Goal: Task Accomplishment & Management: Complete application form

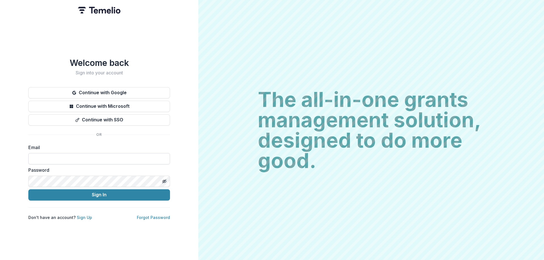
drag, startPoint x: 0, startPoint y: 0, endPoint x: 114, endPoint y: 157, distance: 194.0
click at [114, 157] on input at bounding box center [99, 158] width 142 height 11
type input "**********"
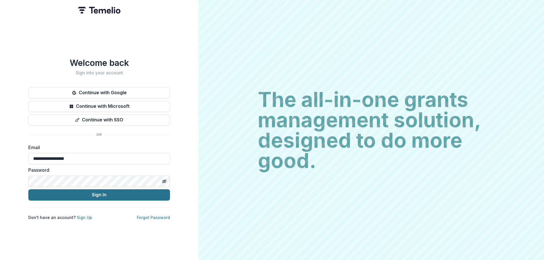
click at [123, 195] on button "Sign In" at bounding box center [99, 194] width 142 height 11
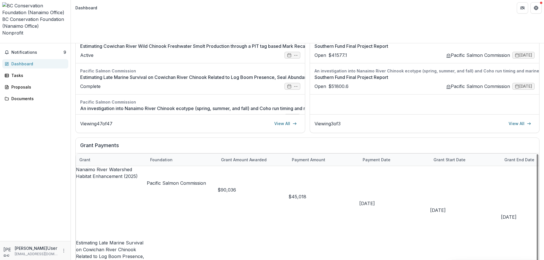
drag, startPoint x: 376, startPoint y: 239, endPoint x: 144, endPoint y: 235, distance: 232.0
drag, startPoint x: 363, startPoint y: 238, endPoint x: 330, endPoint y: 242, distance: 33.6
drag, startPoint x: 327, startPoint y: 239, endPoint x: 455, endPoint y: 237, distance: 127.2
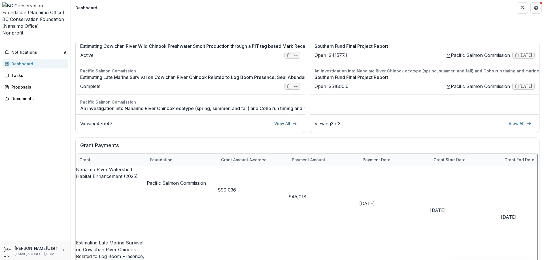
click at [455, 237] on div "Grant Payments Grant Foundation Grant amount awarded Payment Amount Payment dat…" at bounding box center [307, 211] width 464 height 146
drag, startPoint x: 440, startPoint y: 239, endPoint x: 610, endPoint y: 239, distance: 170.0
click at [544, 239] on html "Skip to content BC Conservation Foundation (Nanaimo Office) Nonprofit Team Sett…" at bounding box center [272, 130] width 544 height 260
drag, startPoint x: 433, startPoint y: 237, endPoint x: 74, endPoint y: 197, distance: 361.7
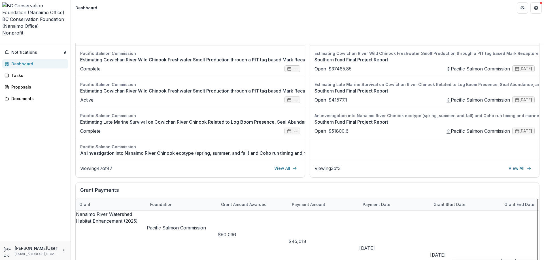
scroll to position [15, 0]
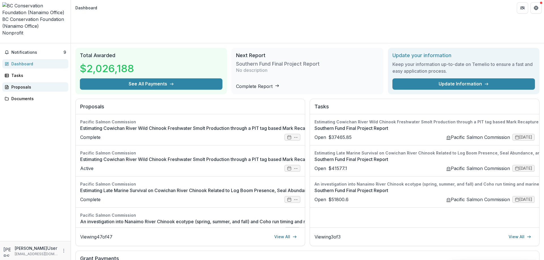
click at [18, 84] on div "Proposals" at bounding box center [37, 87] width 52 height 6
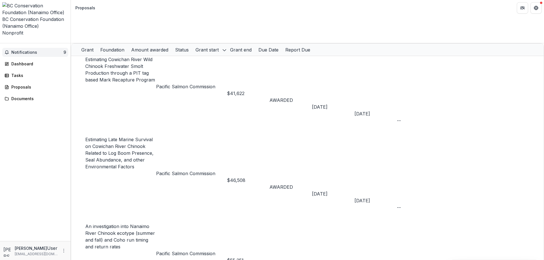
click at [22, 50] on span "Notifications" at bounding box center [37, 52] width 52 height 5
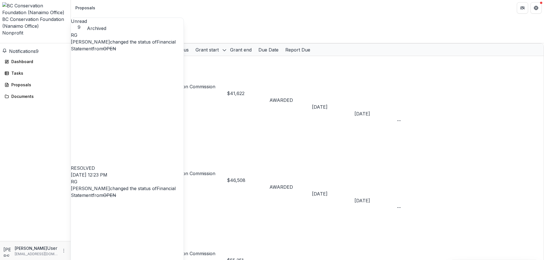
scroll to position [85, 0]
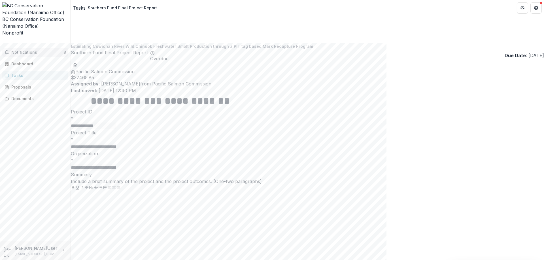
click at [30, 50] on span "Notifications" at bounding box center [37, 52] width 52 height 5
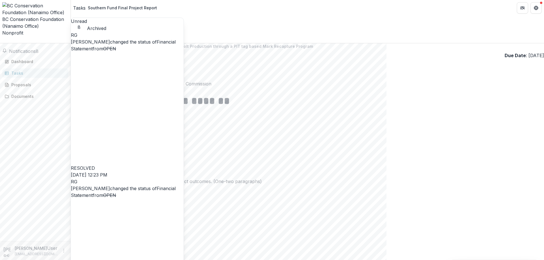
scroll to position [113, 0]
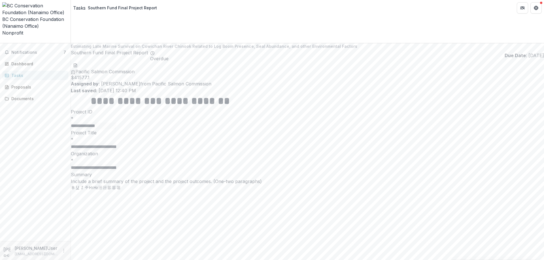
click at [2, 41] on icon "Open entity switcher" at bounding box center [2, 41] width 0 height 0
click at [51, 86] on div "Notifications 7 Dashboard Tasks Proposals Documents" at bounding box center [35, 142] width 71 height 198
click at [52, 50] on span "Notifications" at bounding box center [37, 52] width 52 height 5
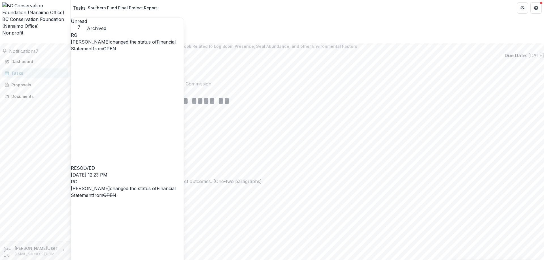
scroll to position [165, 0]
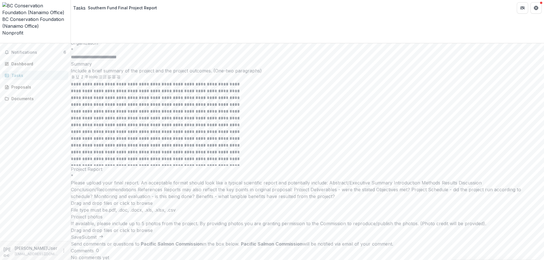
scroll to position [111, 0]
drag, startPoint x: 244, startPoint y: 134, endPoint x: 196, endPoint y: 99, distance: 59.3
click at [241, 132] on p "**********" at bounding box center [159, 121] width 176 height 81
drag, startPoint x: 176, startPoint y: 83, endPoint x: 311, endPoint y: 148, distance: 149.9
click at [311, 148] on div "**********" at bounding box center [307, 123] width 473 height 85
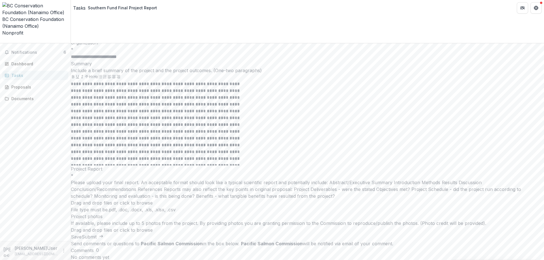
drag, startPoint x: 176, startPoint y: 83, endPoint x: 252, endPoint y: 118, distance: 83.3
click at [247, 139] on p "**********" at bounding box center [159, 121] width 176 height 81
click at [176, 82] on p "**********" at bounding box center [159, 121] width 176 height 81
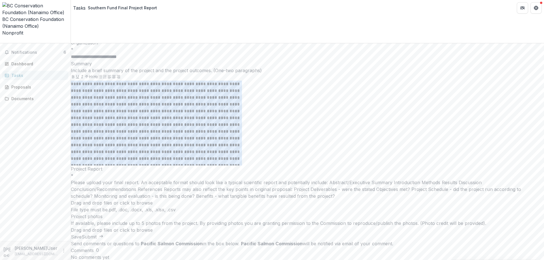
drag, startPoint x: 176, startPoint y: 82, endPoint x: 320, endPoint y: 162, distance: 163.6
click at [320, 162] on div "**********" at bounding box center [307, 123] width 473 height 85
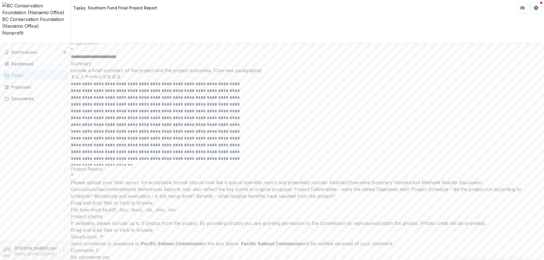
click at [400, 129] on div "**********" at bounding box center [307, 108] width 473 height 250
click at [433, 197] on div "**********" at bounding box center [307, 108] width 473 height 250
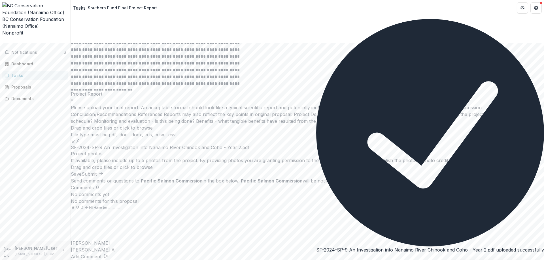
scroll to position [271, 0]
click at [153, 170] on span "click to browse" at bounding box center [136, 168] width 33 height 6
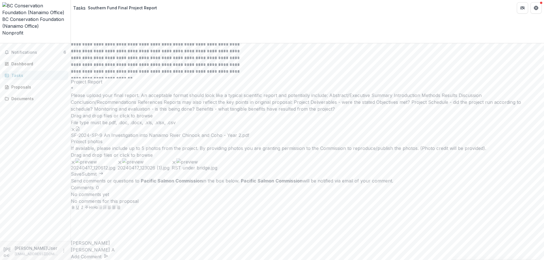
scroll to position [317, 0]
click at [103, 176] on icon "button" at bounding box center [101, 173] width 5 height 5
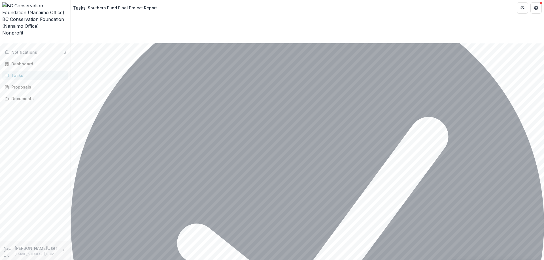
scroll to position [0, 0]
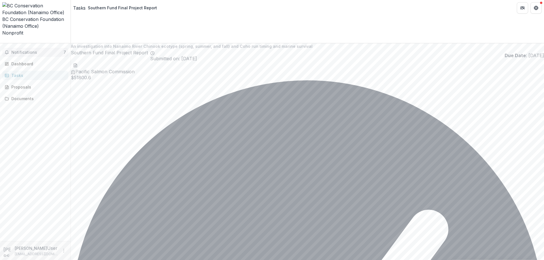
click at [25, 50] on span "Notifications" at bounding box center [37, 52] width 52 height 5
click at [21, 133] on div "Notifications 7 Unread 7 Archived JA Jamieson Atkinson changed the status of So…" at bounding box center [35, 142] width 71 height 198
click at [29, 61] on div "Dashboard" at bounding box center [37, 64] width 52 height 6
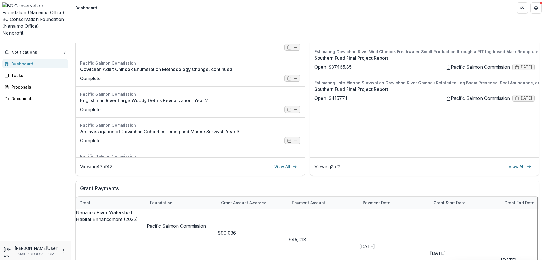
scroll to position [85, 0]
